Goal: Browse casually: Explore the website without a specific task or goal

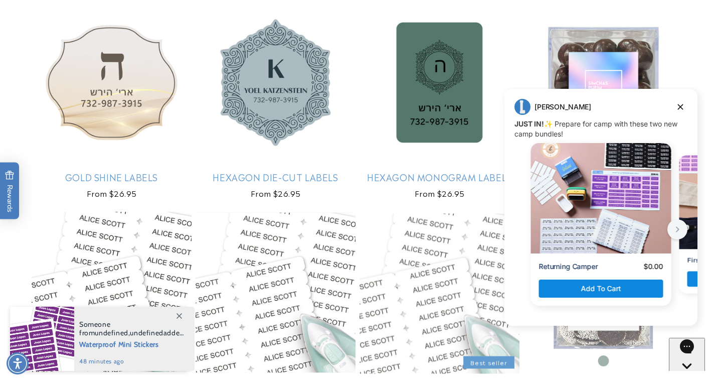
scroll to position [2257, 0]
